Goal: Book appointment/travel/reservation

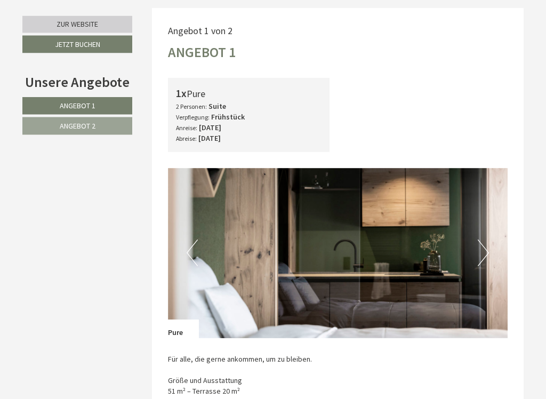
scroll to position [445, 0]
click at [490, 247] on img at bounding box center [338, 253] width 340 height 170
click at [483, 246] on button "Next" at bounding box center [483, 252] width 11 height 27
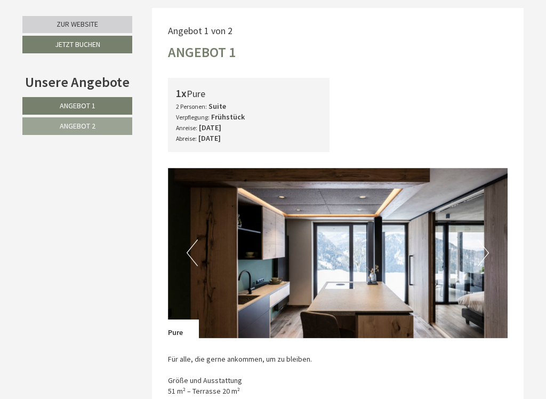
click at [490, 251] on img at bounding box center [338, 253] width 340 height 170
click at [494, 248] on img at bounding box center [338, 253] width 340 height 170
click at [491, 251] on img at bounding box center [338, 253] width 340 height 170
click at [187, 258] on button "Previous" at bounding box center [192, 252] width 11 height 27
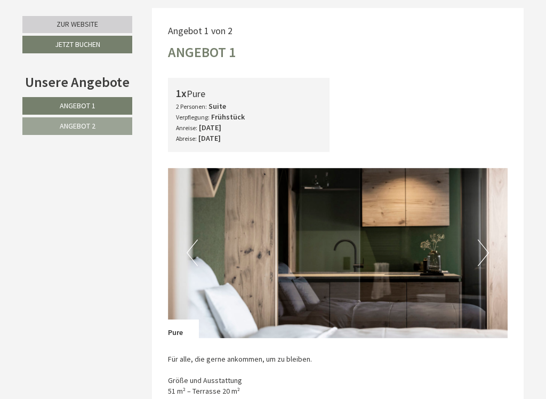
click at [185, 257] on img at bounding box center [338, 253] width 340 height 170
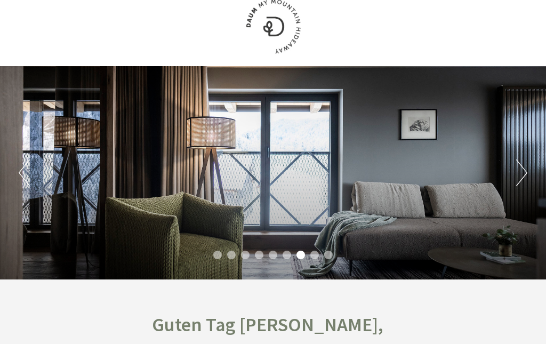
scroll to position [0, 0]
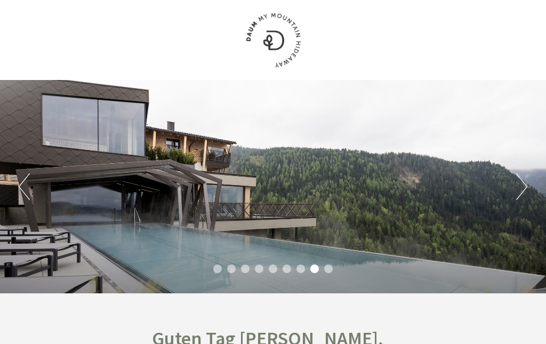
click at [526, 191] on button "Next" at bounding box center [521, 186] width 11 height 27
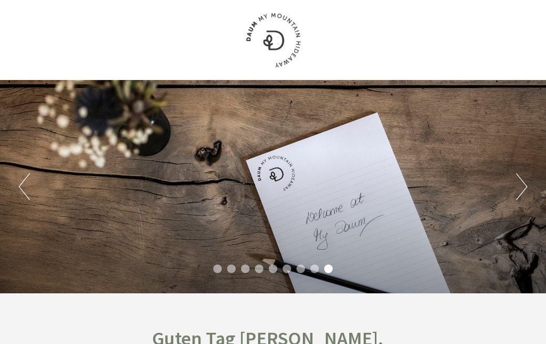
click at [519, 195] on button "Next" at bounding box center [521, 186] width 11 height 27
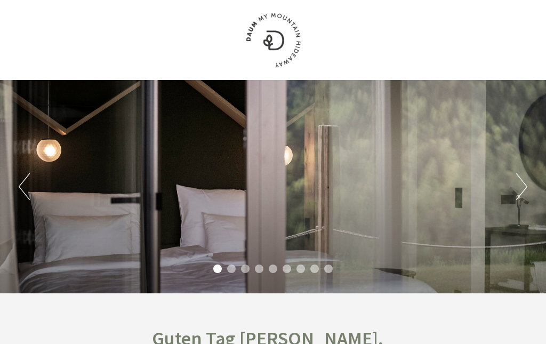
click at [523, 189] on button "Next" at bounding box center [521, 186] width 11 height 27
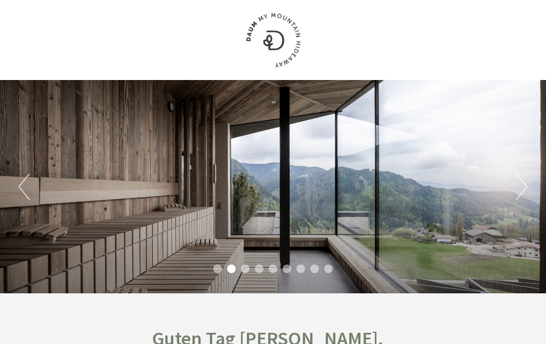
click at [526, 184] on button "Next" at bounding box center [521, 186] width 11 height 27
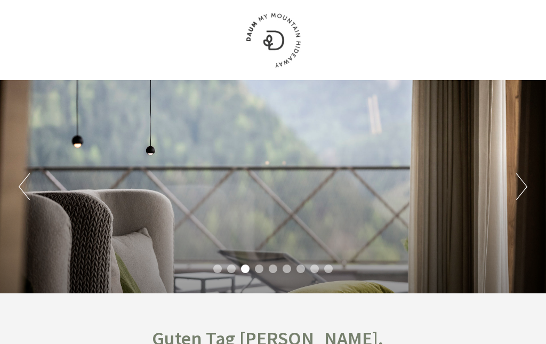
click at [526, 184] on button "Next" at bounding box center [521, 186] width 11 height 27
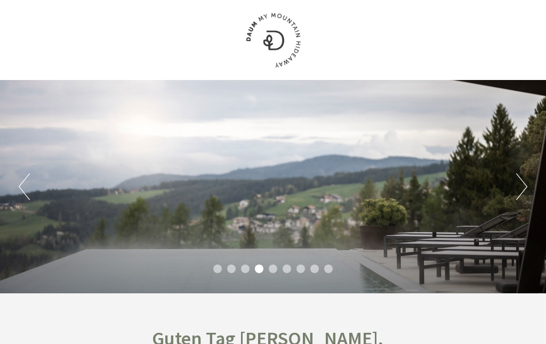
click at [526, 182] on button "Next" at bounding box center [521, 186] width 11 height 27
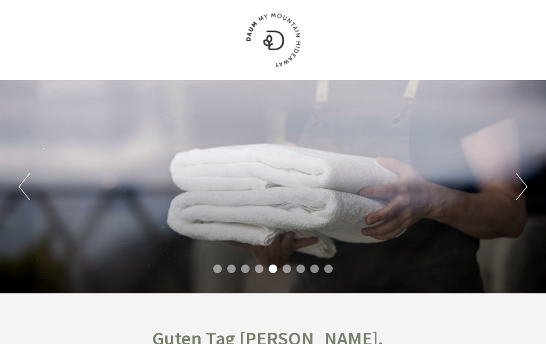
click at [526, 185] on button "Next" at bounding box center [521, 186] width 11 height 27
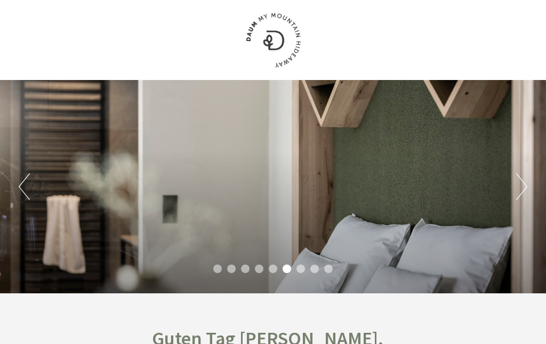
click at [527, 187] on button "Next" at bounding box center [521, 186] width 11 height 27
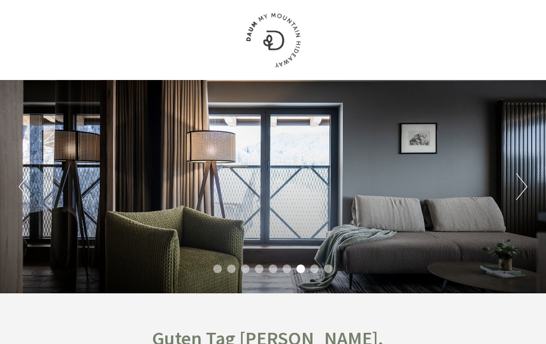
click at [526, 185] on button "Next" at bounding box center [521, 186] width 11 height 27
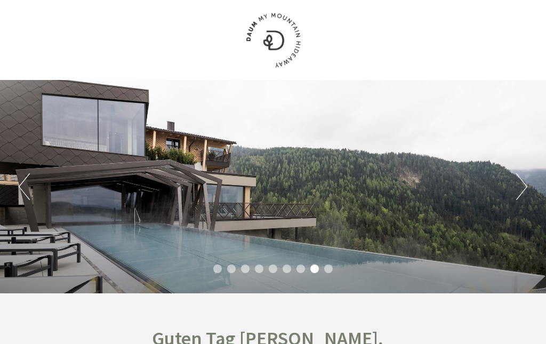
click at [526, 181] on button "Next" at bounding box center [521, 186] width 11 height 27
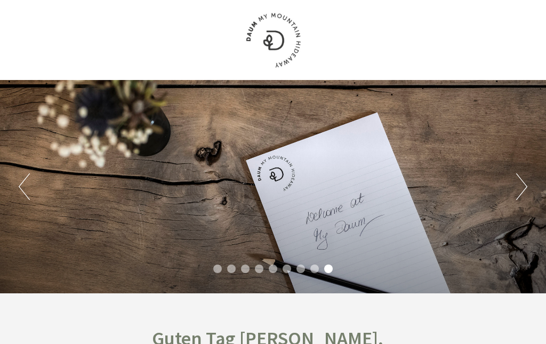
click at [535, 187] on div "Previous Next 1 2 3 4 5 6 7 8 9" at bounding box center [273, 186] width 546 height 213
click at [521, 192] on button "Next" at bounding box center [521, 186] width 11 height 27
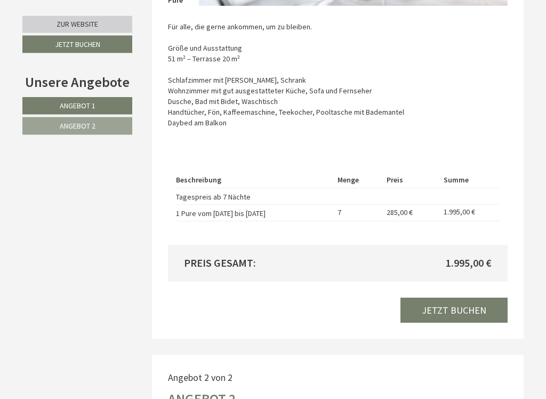
scroll to position [777, 0]
click at [462, 298] on link "Jetzt buchen" at bounding box center [453, 309] width 107 height 25
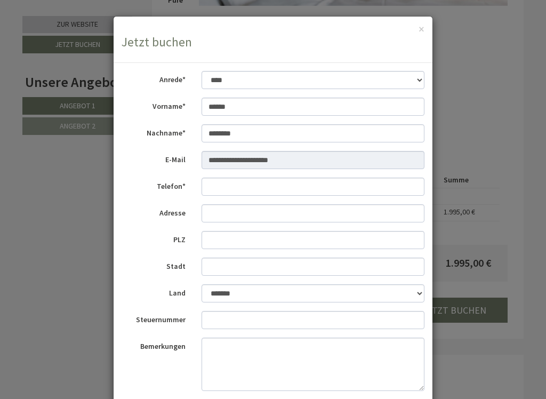
scroll to position [0, 0]
click at [423, 19] on div "× Jetzt buchen" at bounding box center [273, 40] width 319 height 46
click at [427, 23] on div "× Jetzt buchen" at bounding box center [273, 40] width 319 height 46
click at [424, 24] on button "×" at bounding box center [421, 28] width 6 height 11
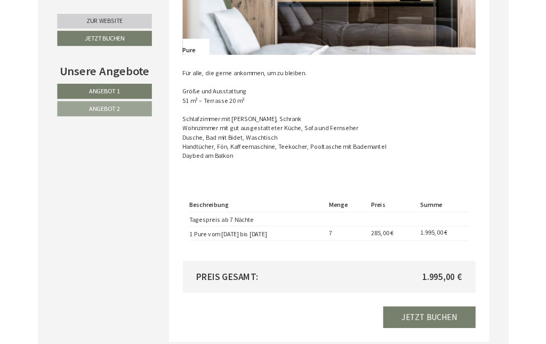
scroll to position [774, 0]
